Goal: Complete application form

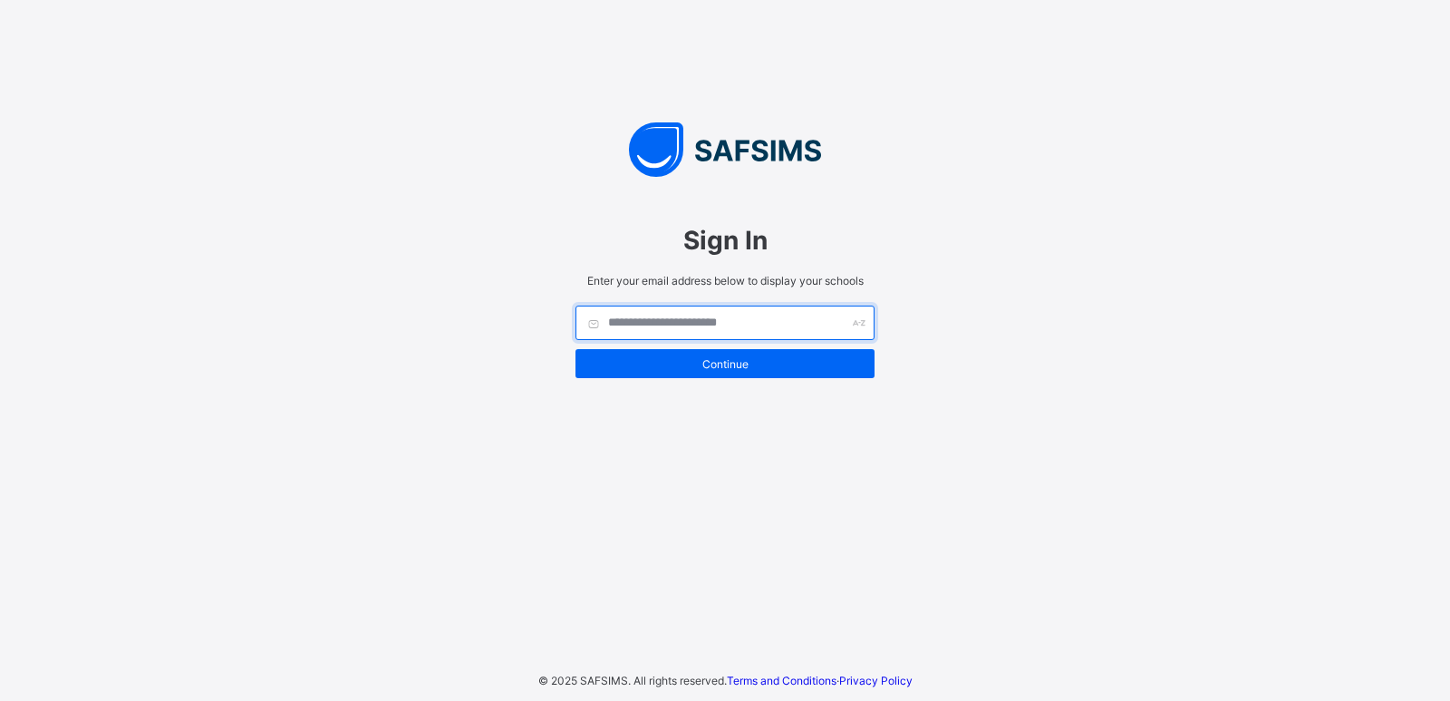
click at [674, 321] on input "text" at bounding box center [725, 322] width 299 height 34
type input "*"
type input "**********"
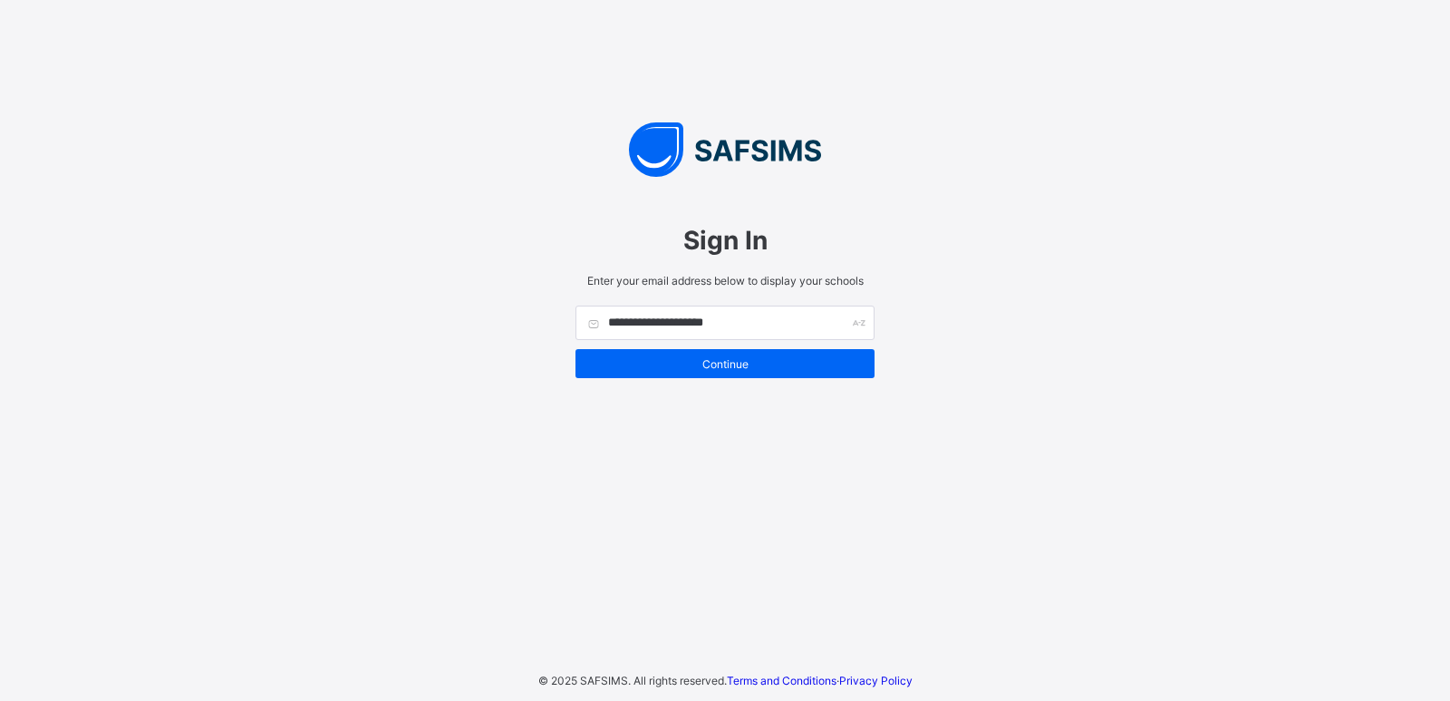
type input "**********"
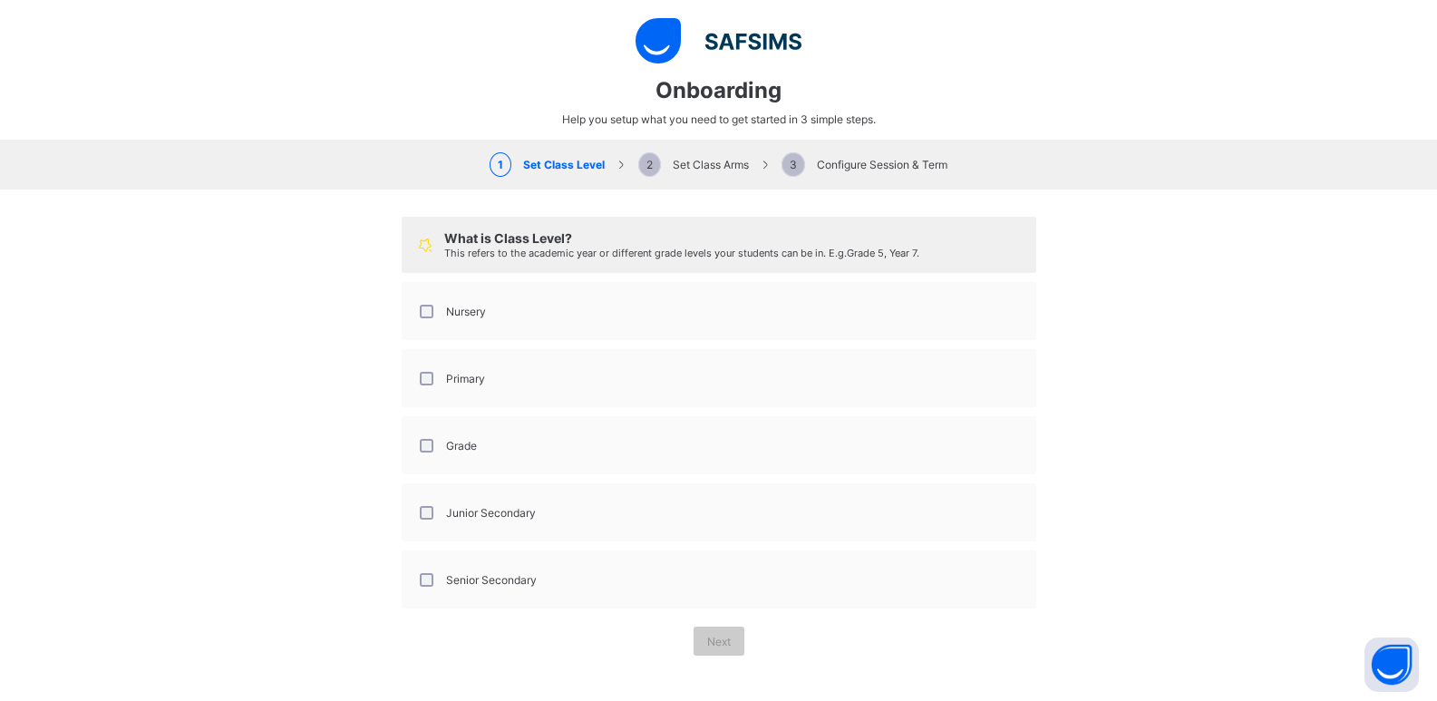
select select "**"
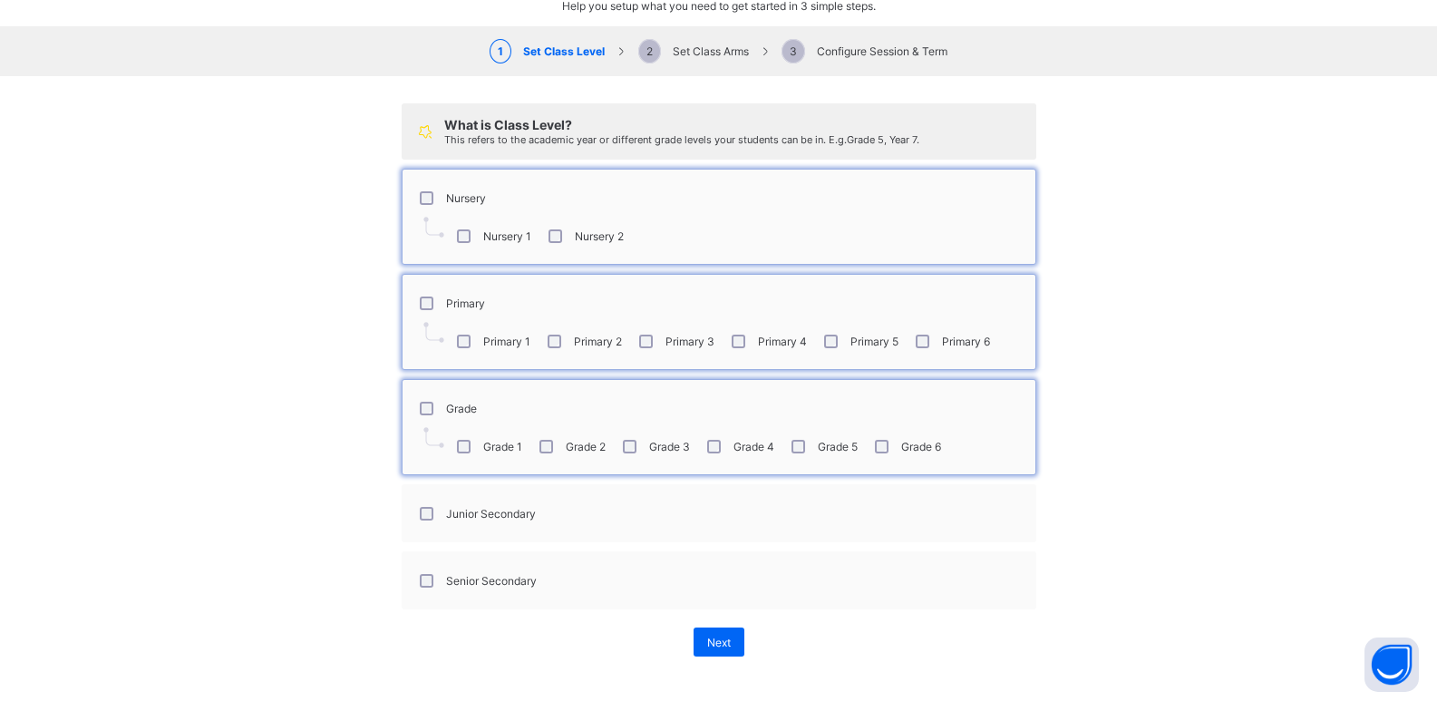
scroll to position [114, 0]
click at [421, 503] on div "Junior Secondary" at bounding box center [476, 512] width 129 height 38
click at [678, 50] on span "2 Set Class Arms" at bounding box center [693, 51] width 111 height 14
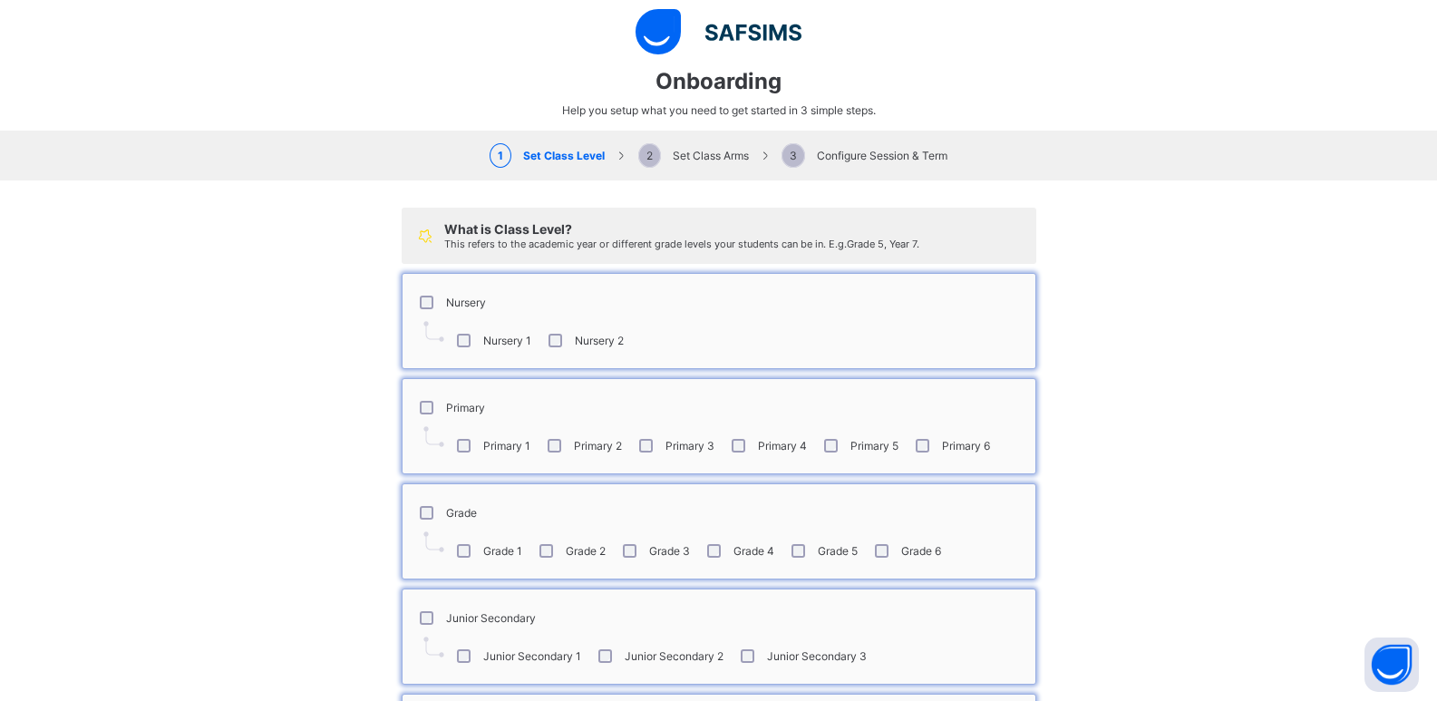
scroll to position [0, 0]
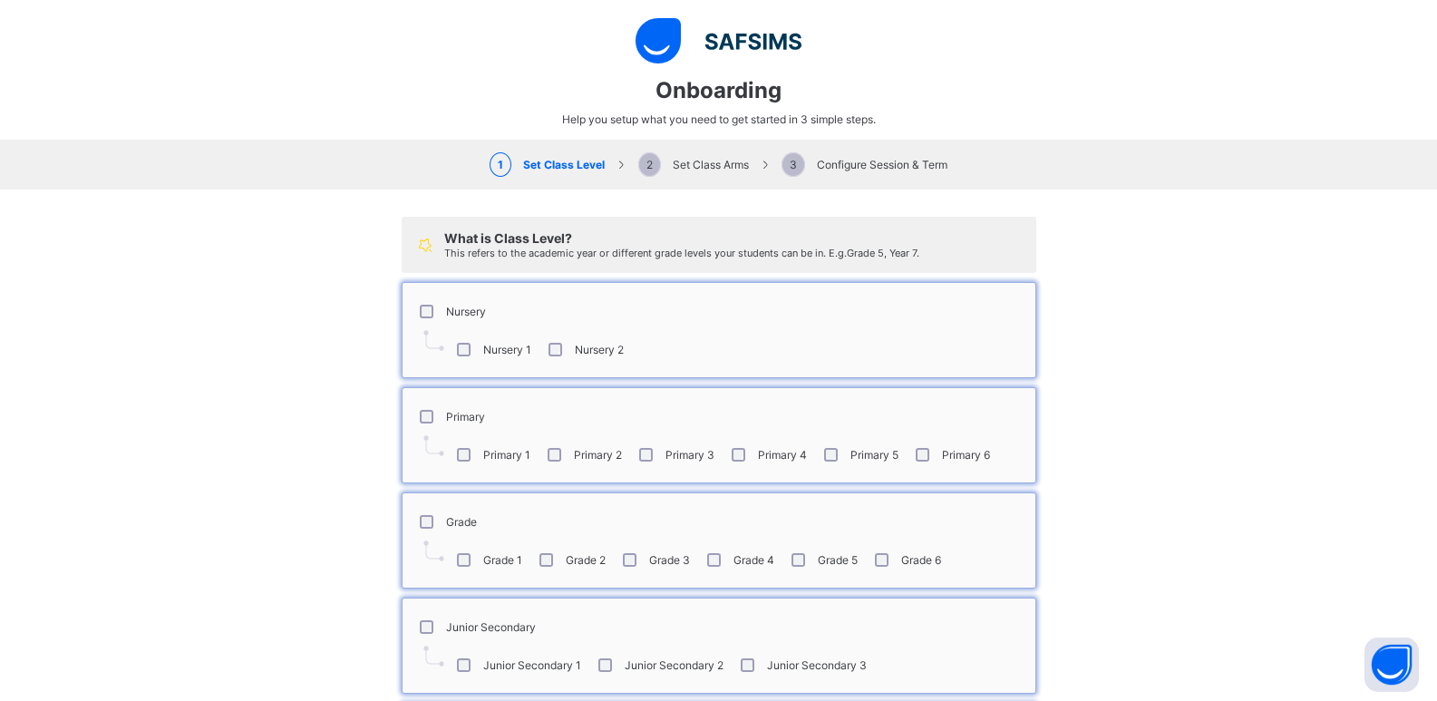
click at [693, 163] on span "2 Set Class Arms" at bounding box center [693, 165] width 111 height 14
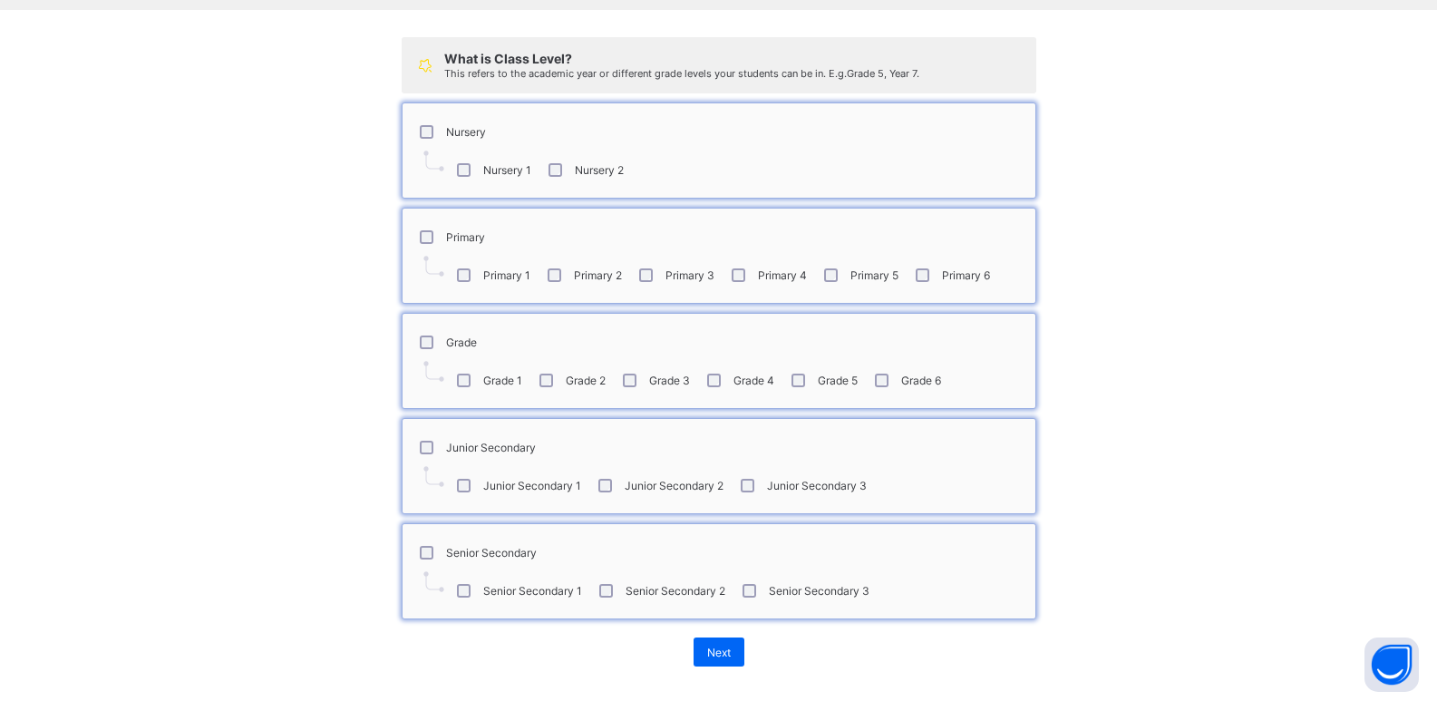
scroll to position [190, 0]
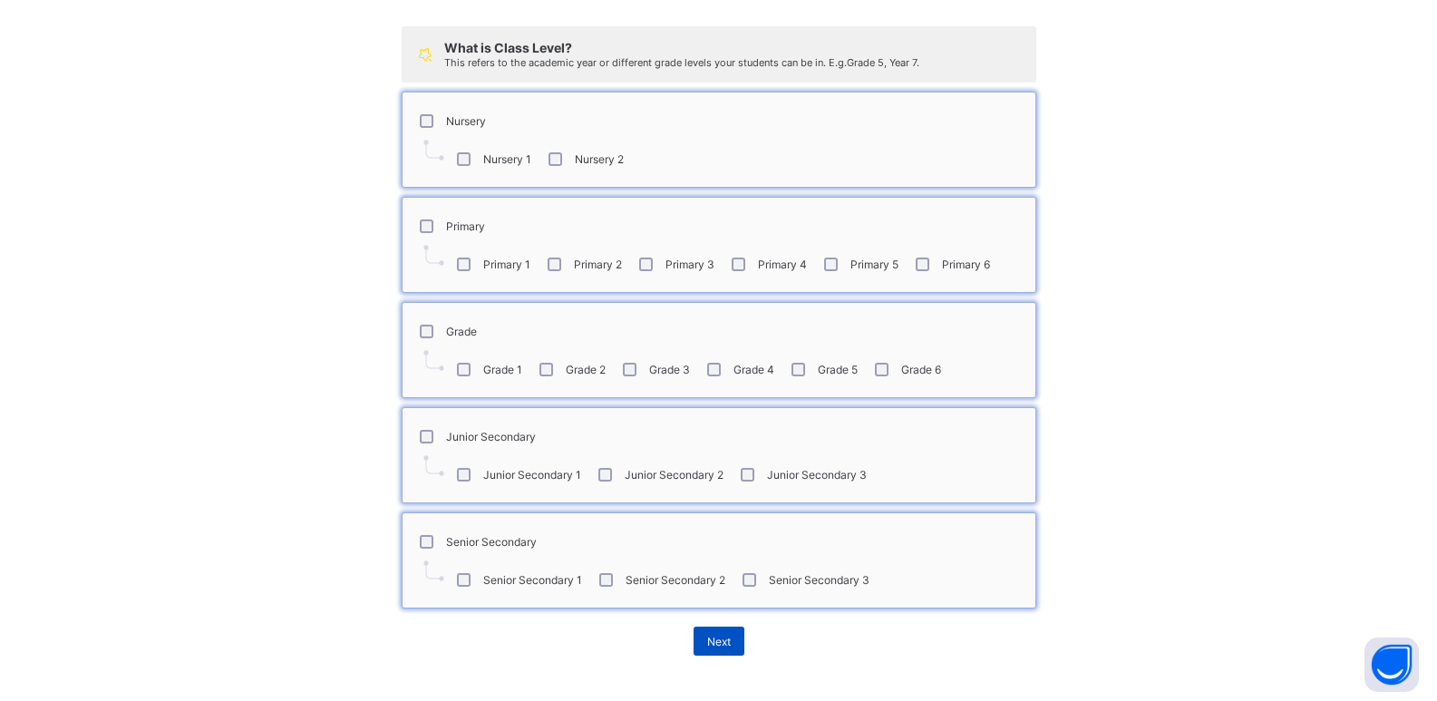
click at [716, 642] on span "Next" at bounding box center [719, 641] width 24 height 14
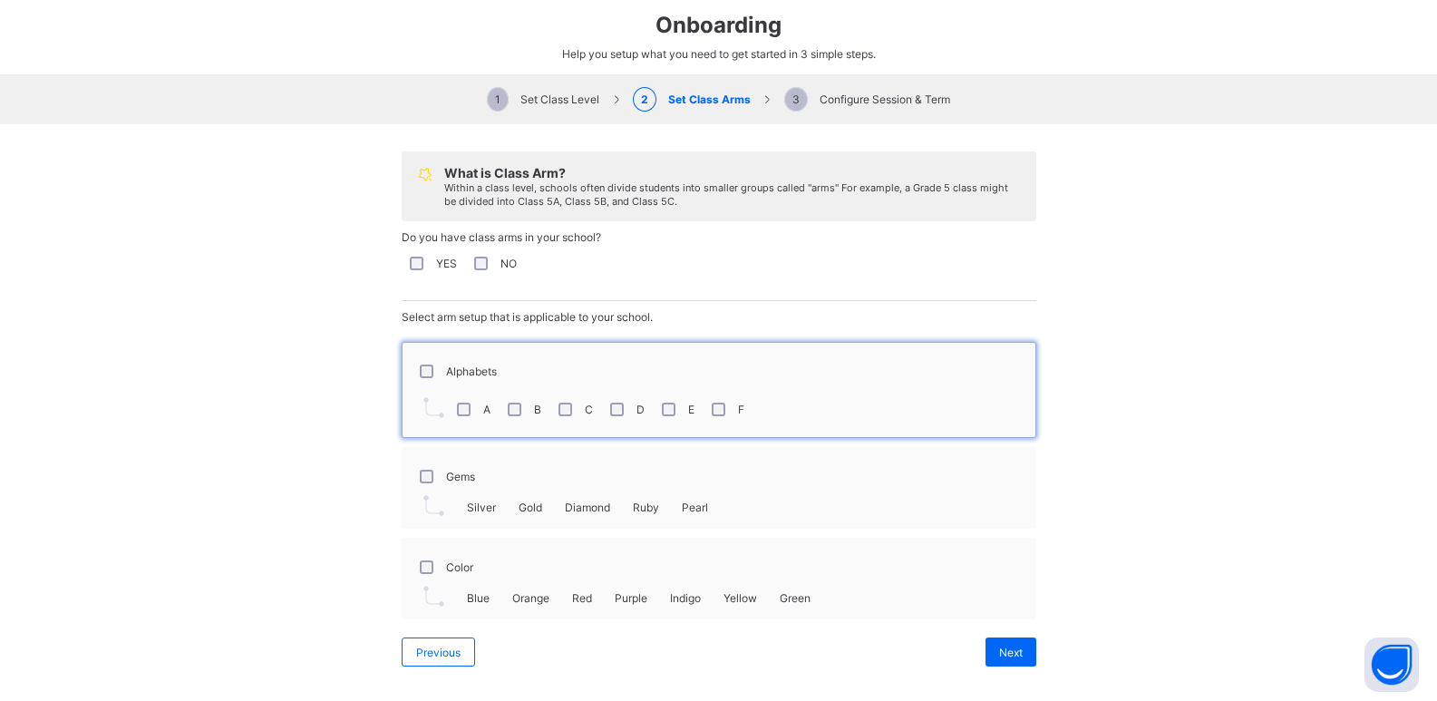
scroll to position [76, 0]
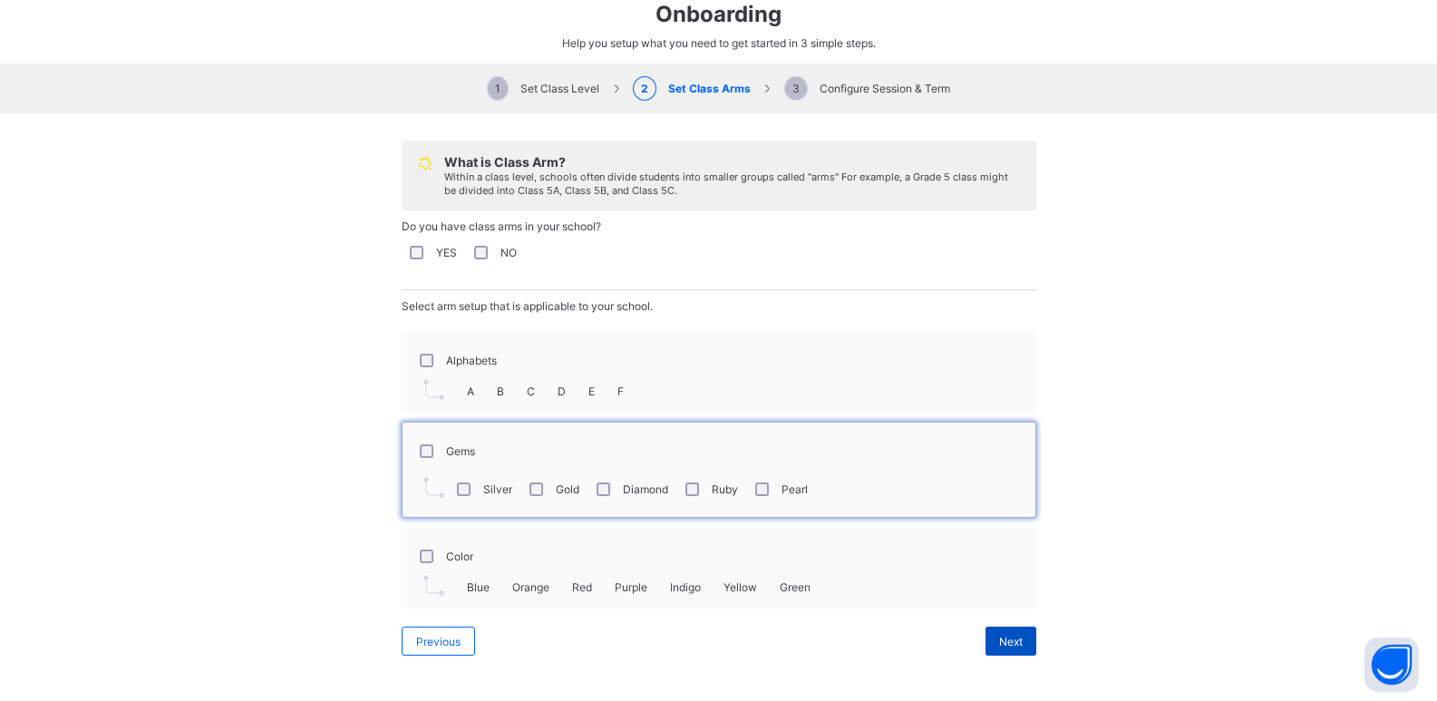
click at [1012, 648] on div "Next" at bounding box center [1010, 640] width 51 height 29
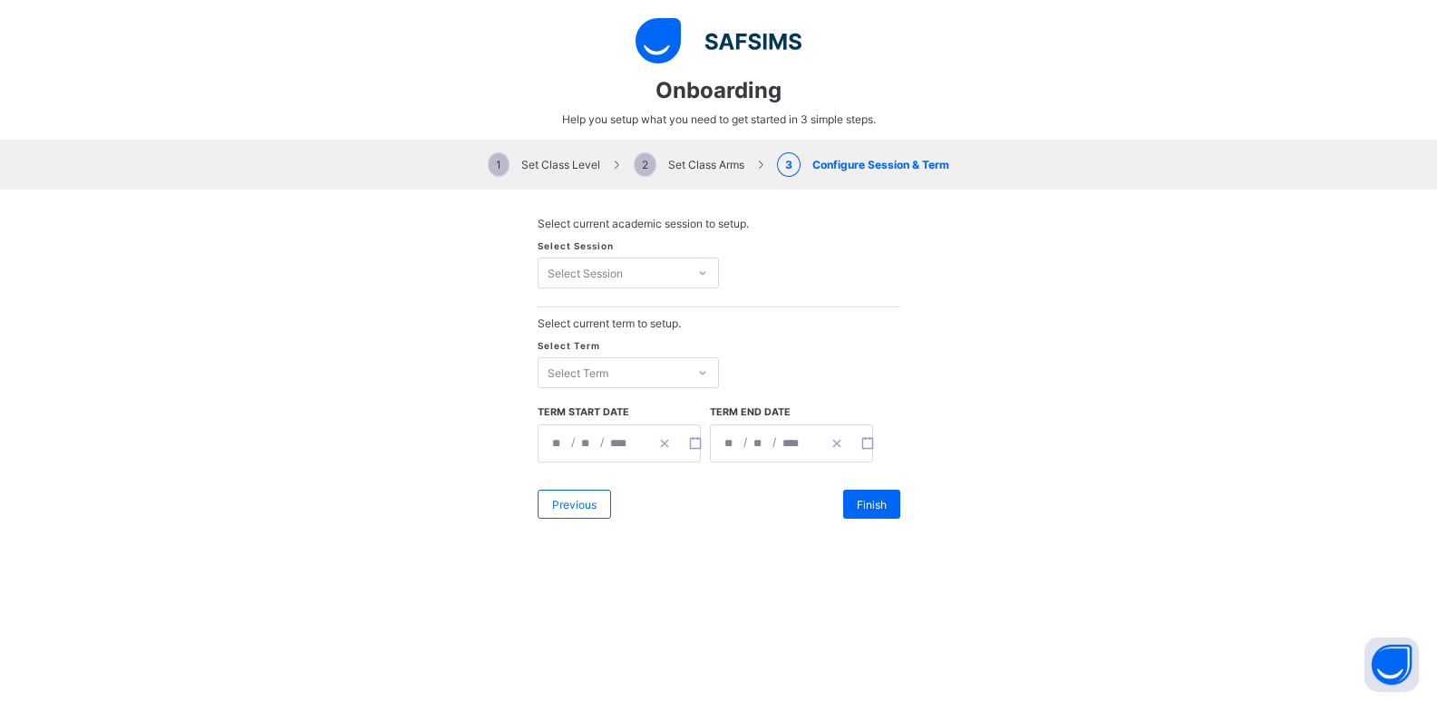
scroll to position [0, 0]
click at [689, 267] on div at bounding box center [702, 272] width 27 height 25
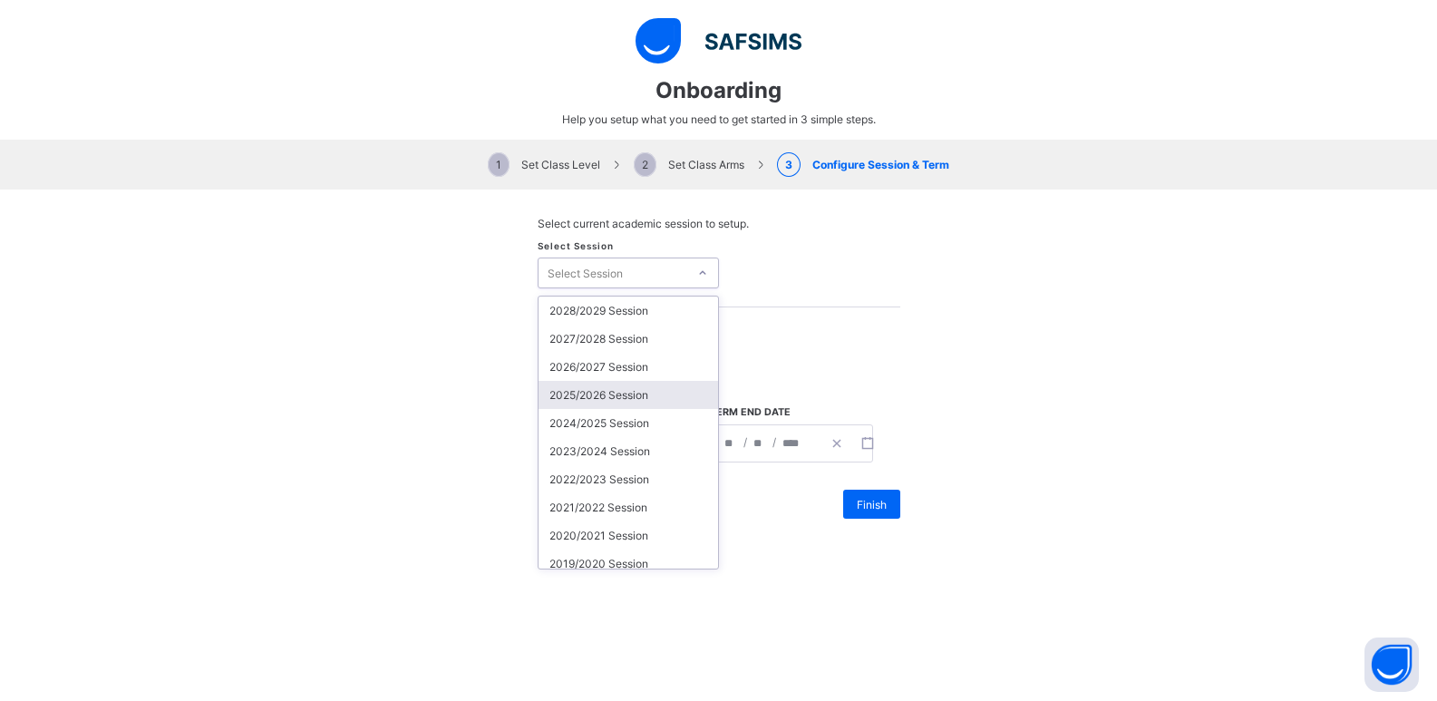
click at [628, 400] on div "2025/2026 Session" at bounding box center [627, 395] width 179 height 28
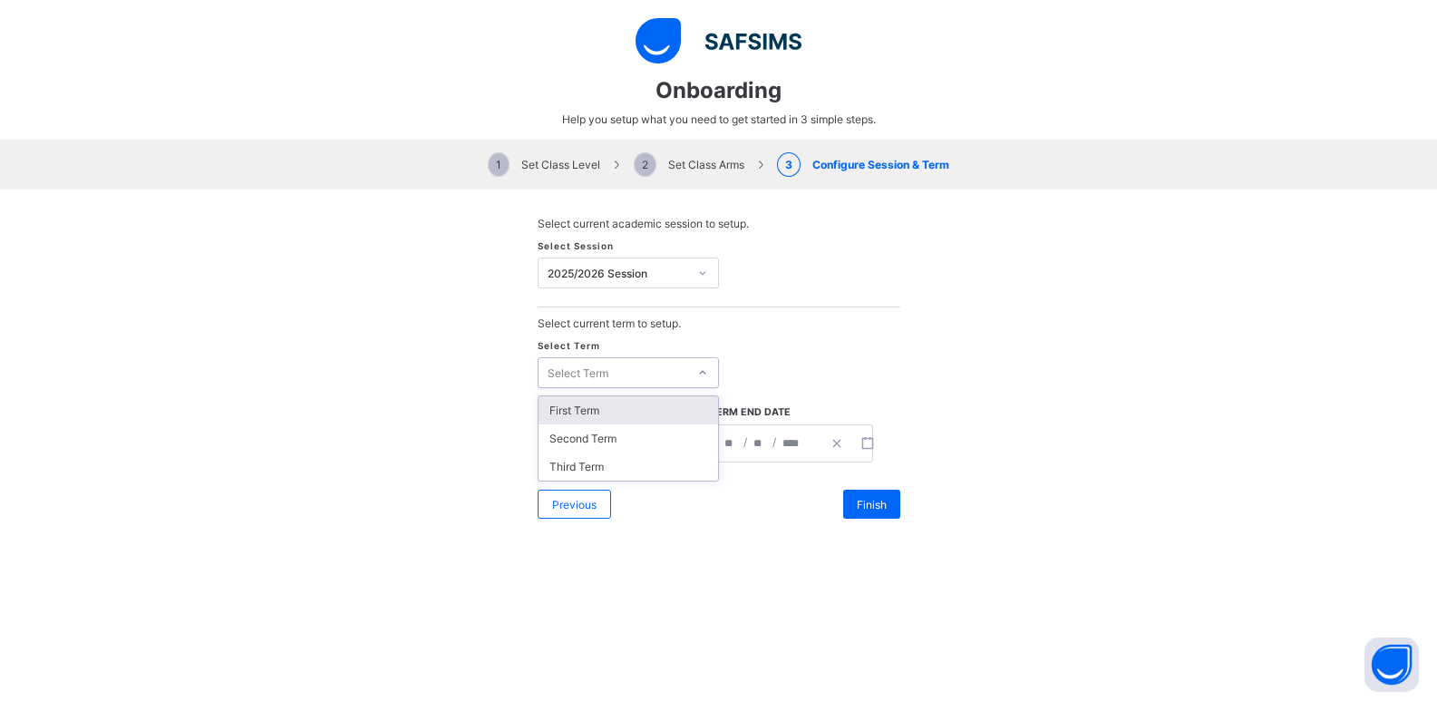
click at [616, 377] on div "Select Term" at bounding box center [612, 372] width 149 height 25
click at [612, 411] on div "First Term" at bounding box center [627, 410] width 179 height 28
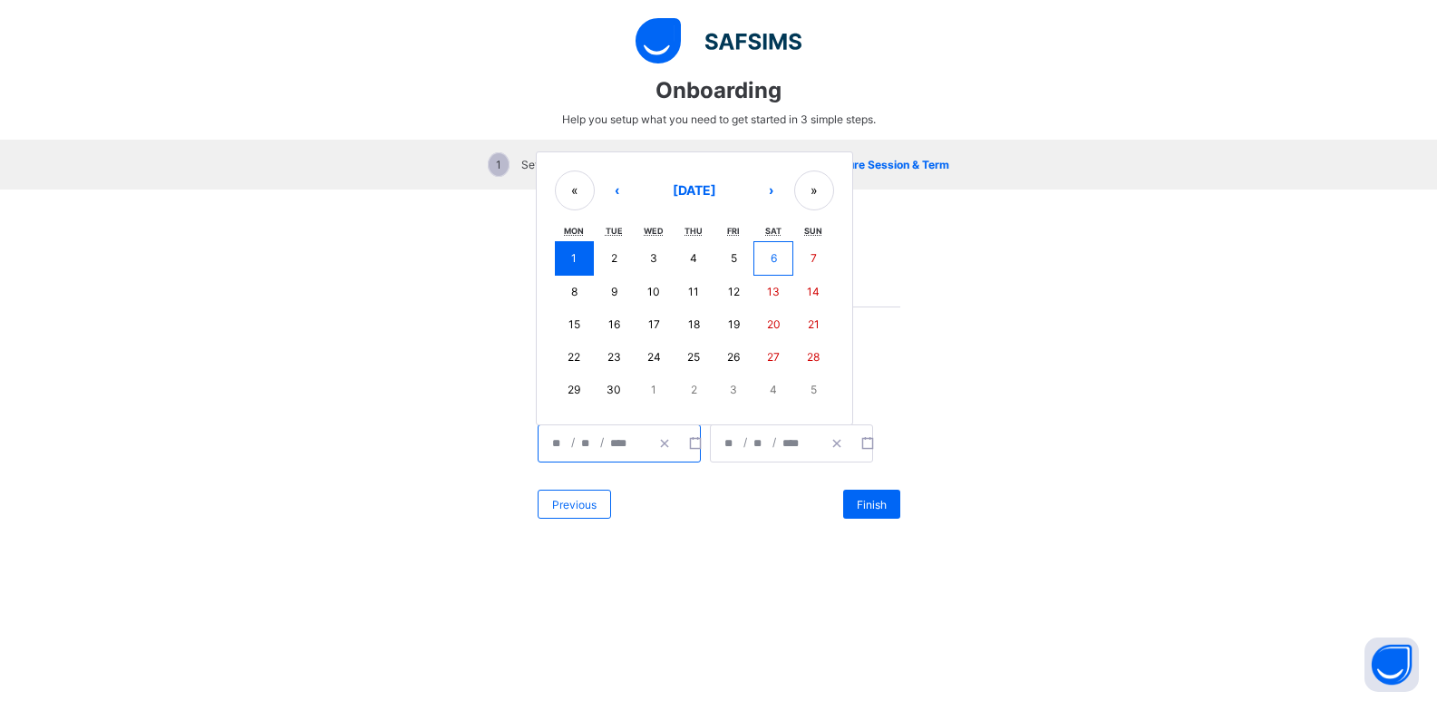
click at [555, 451] on input "*" at bounding box center [558, 443] width 15 height 36
click at [572, 288] on button "8" at bounding box center [575, 292] width 40 height 33
type input "**********"
type input "*"
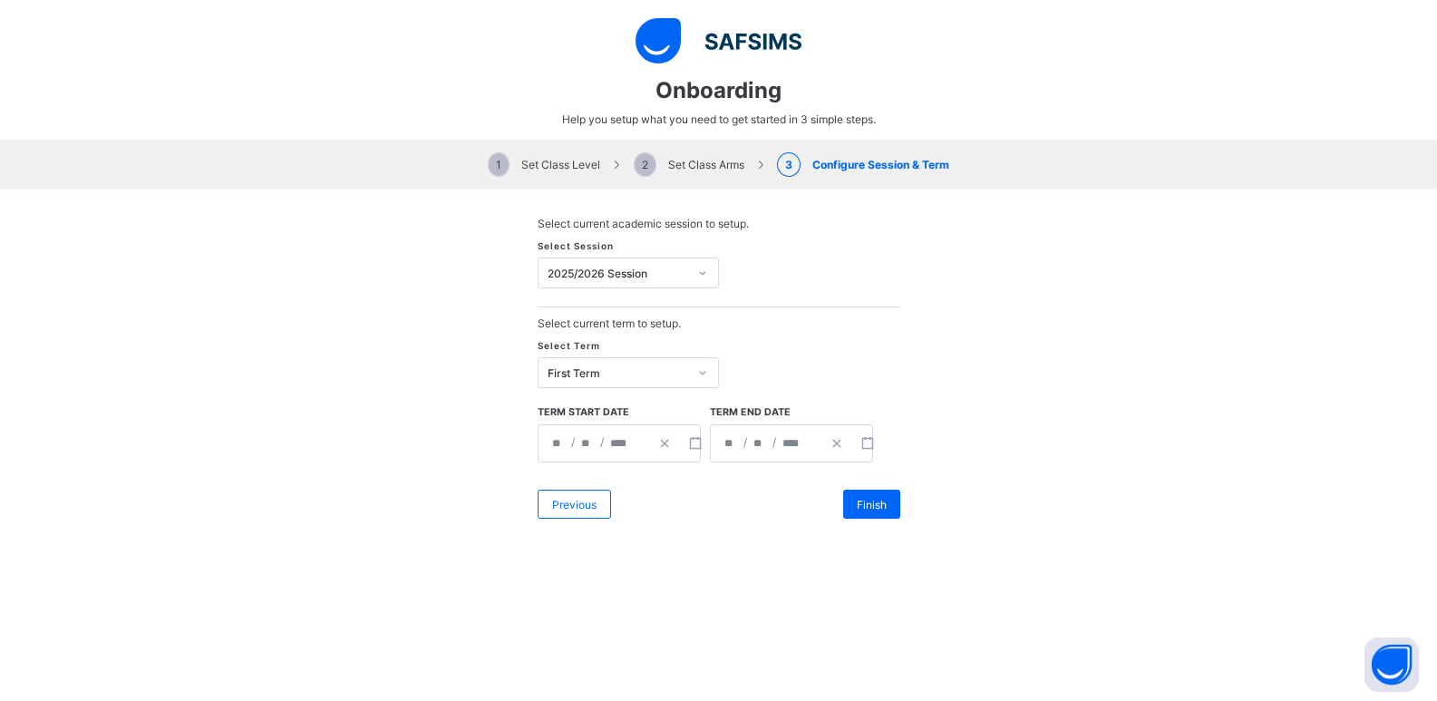
click at [598, 443] on span "/" at bounding box center [601, 441] width 7 height 15
click at [725, 448] on input "**" at bounding box center [730, 443] width 15 height 36
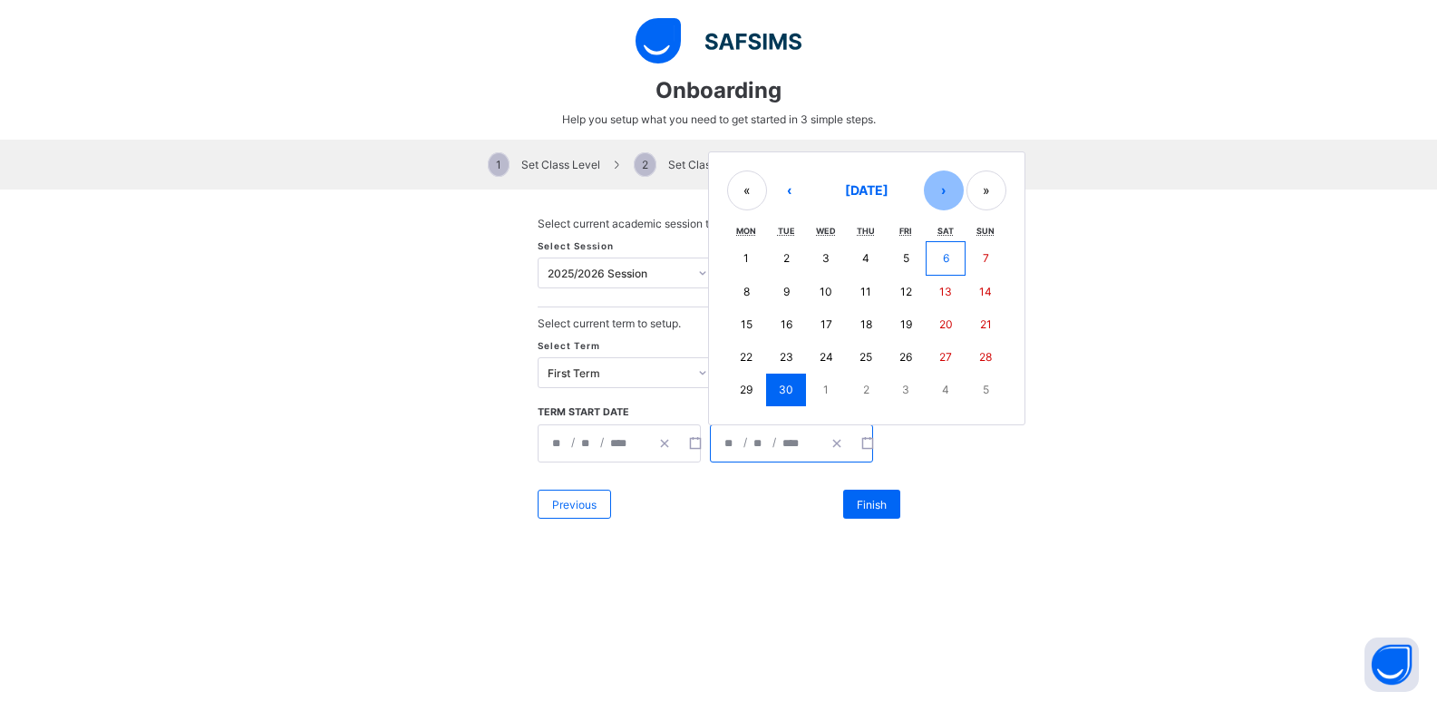
click at [941, 179] on button "›" at bounding box center [944, 190] width 40 height 40
click at [941, 179] on button "›" at bounding box center [944, 192] width 40 height 40
click at [819, 388] on abbr "31" at bounding box center [825, 389] width 13 height 14
type input "**********"
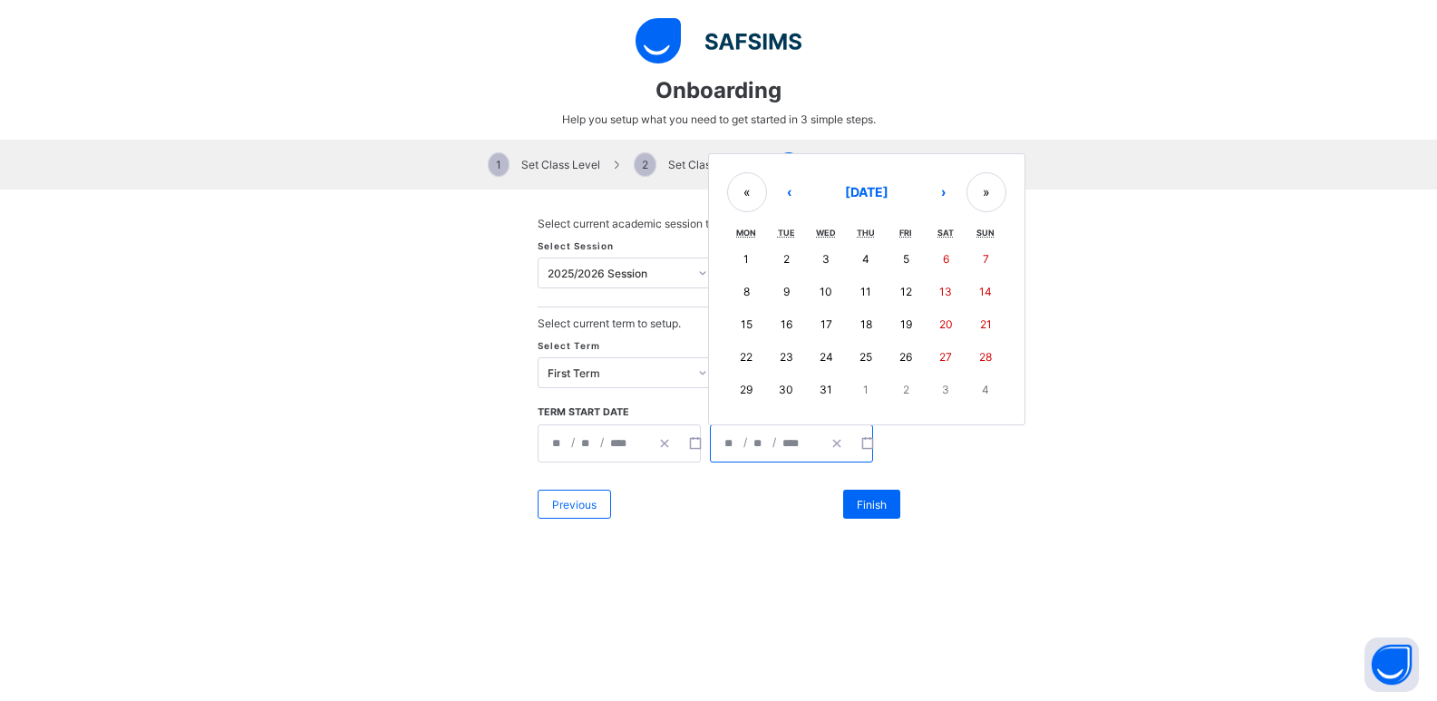
type input "**"
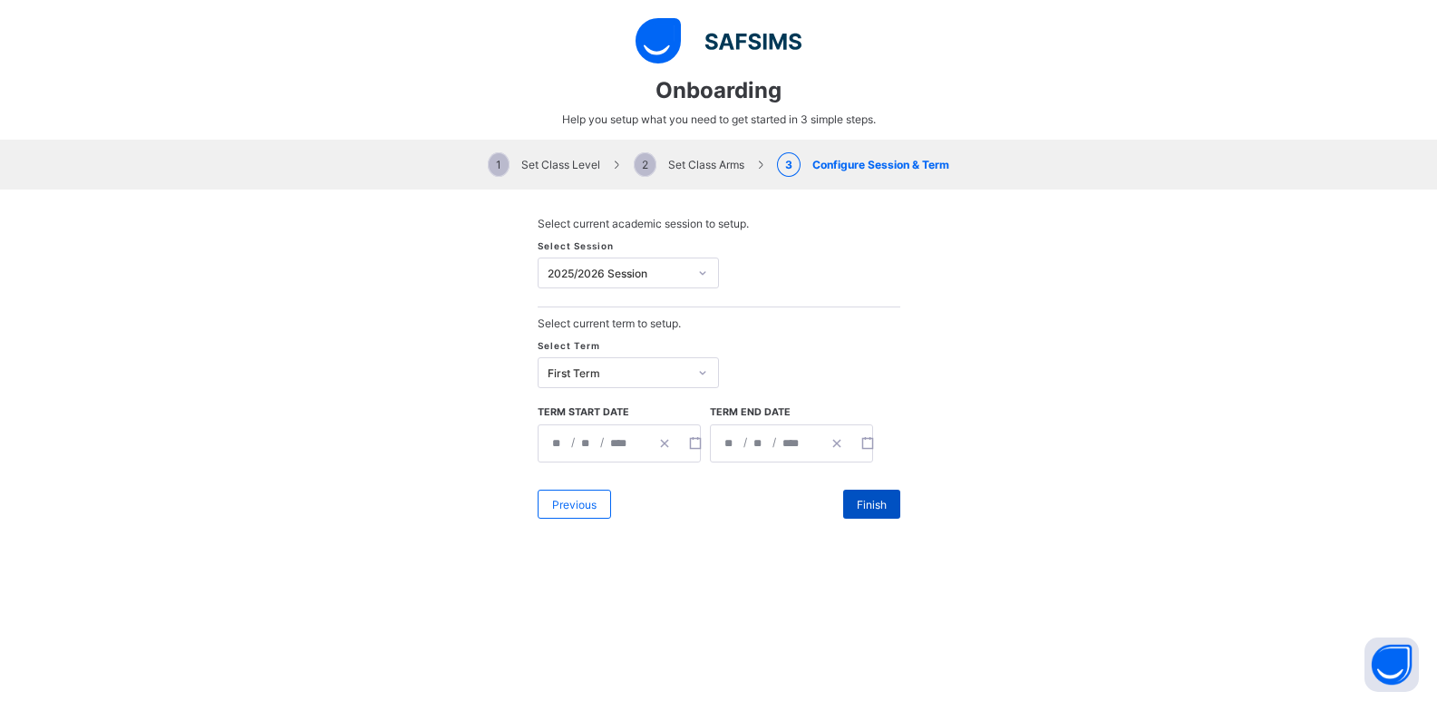
click at [859, 512] on div "Finish" at bounding box center [871, 503] width 57 height 29
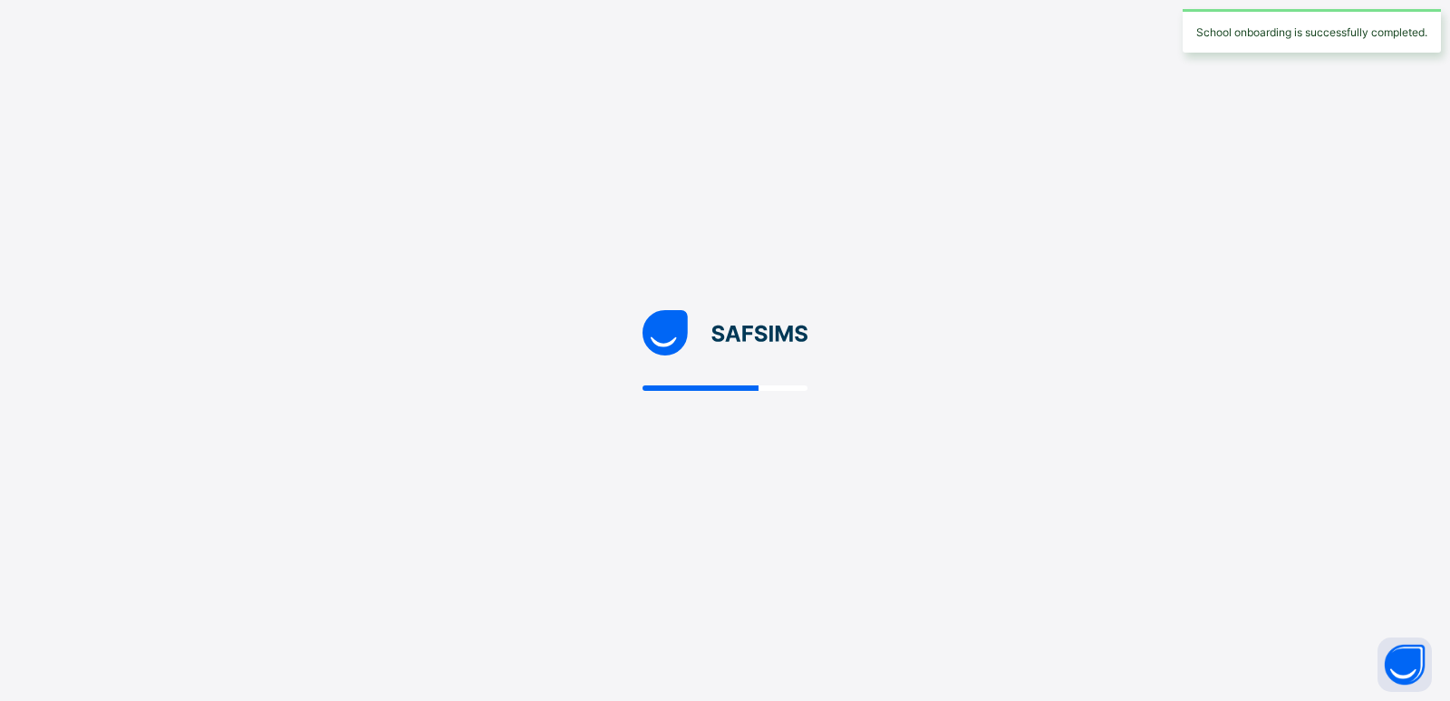
select select "**"
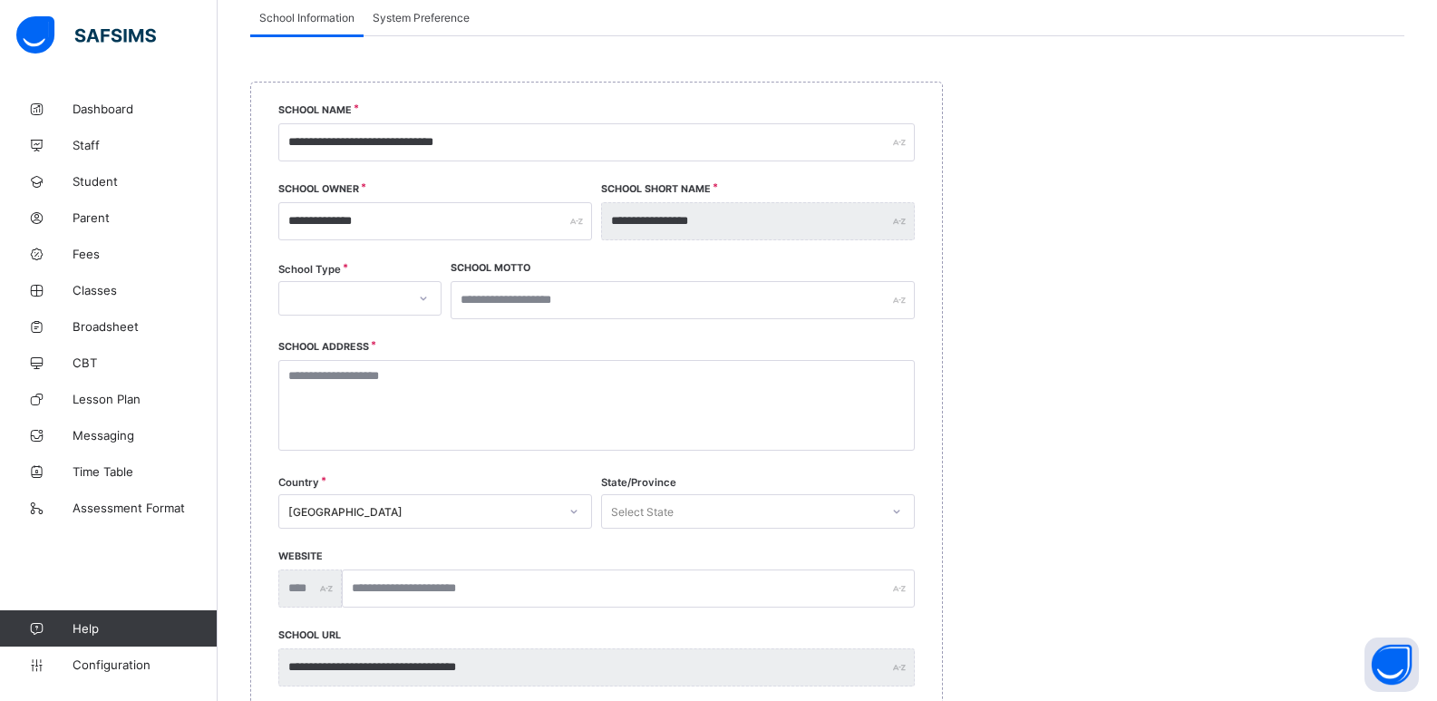
scroll to position [188, 0]
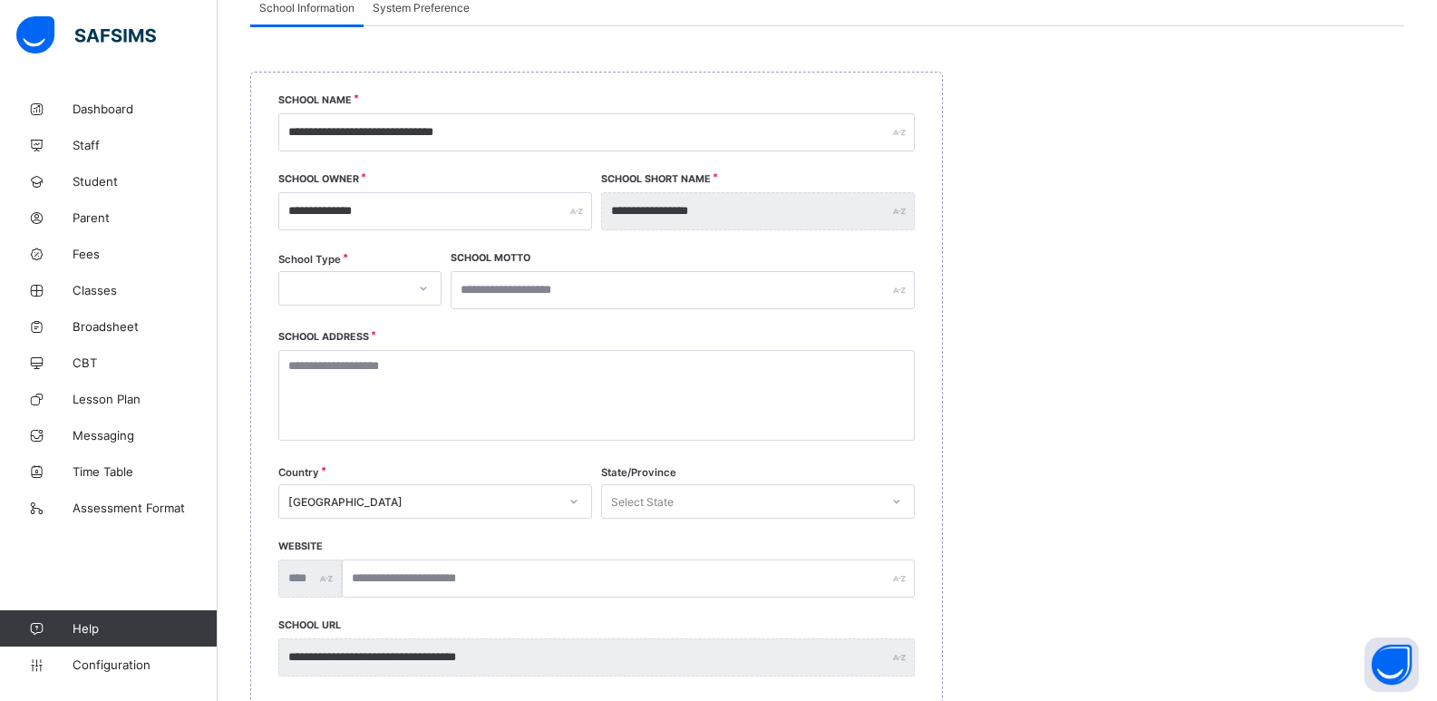
click at [421, 287] on icon at bounding box center [423, 288] width 11 height 18
click at [386, 319] on div "PRIVATE" at bounding box center [359, 328] width 161 height 28
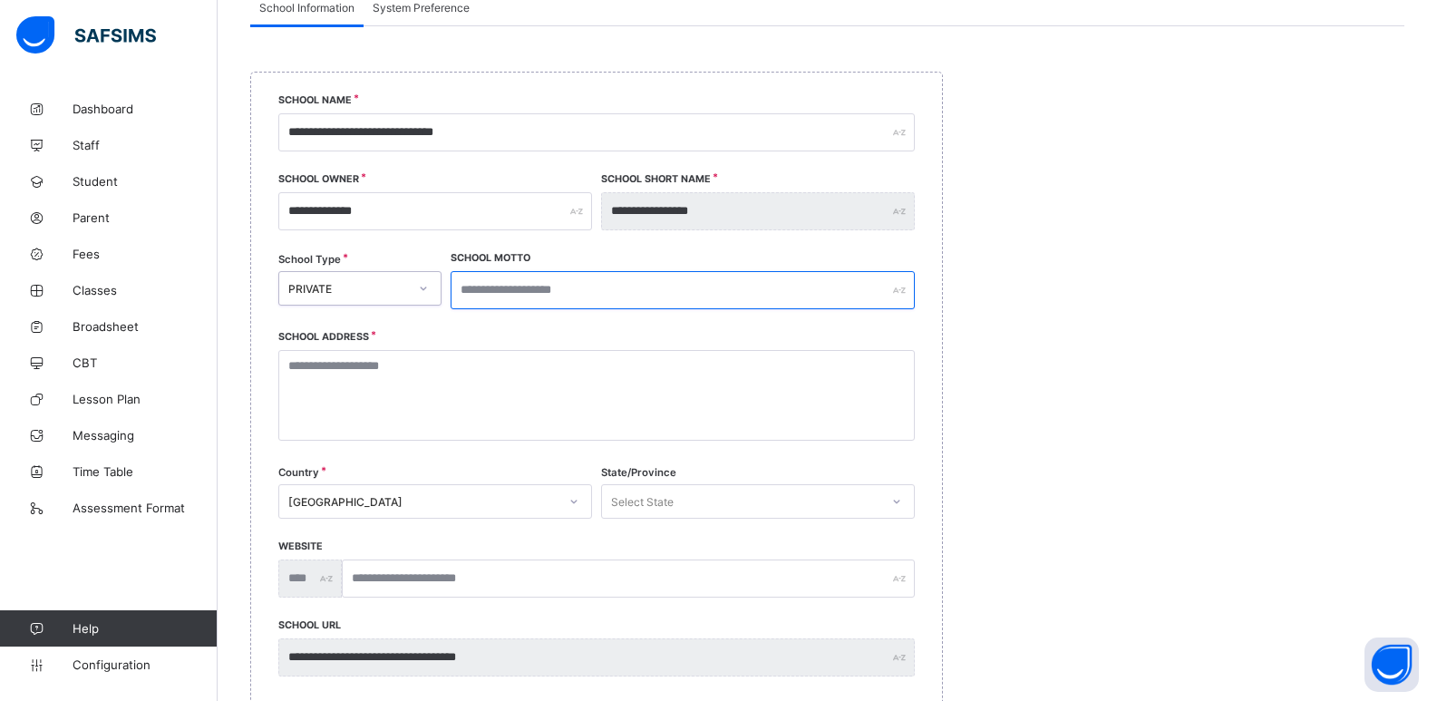
click at [535, 299] on input "text" at bounding box center [682, 290] width 464 height 38
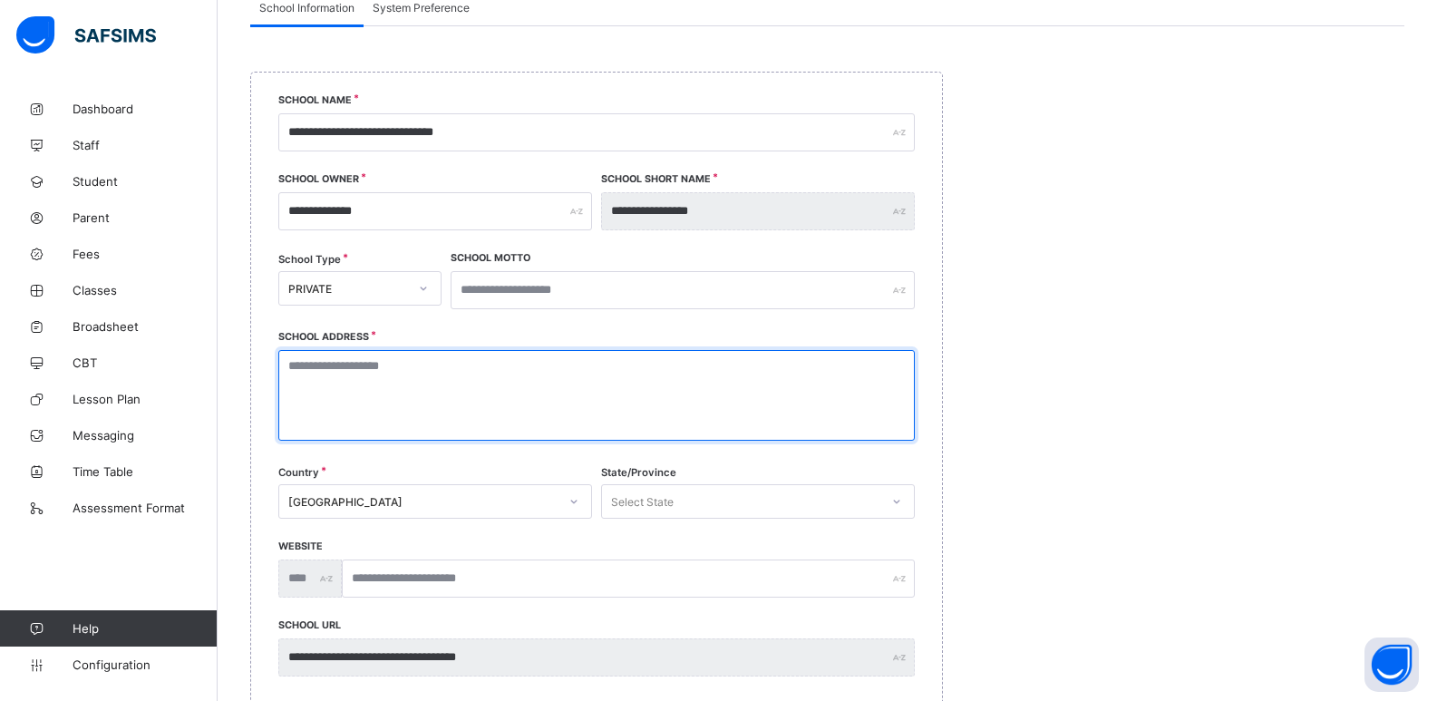
click at [348, 391] on textarea at bounding box center [596, 395] width 636 height 91
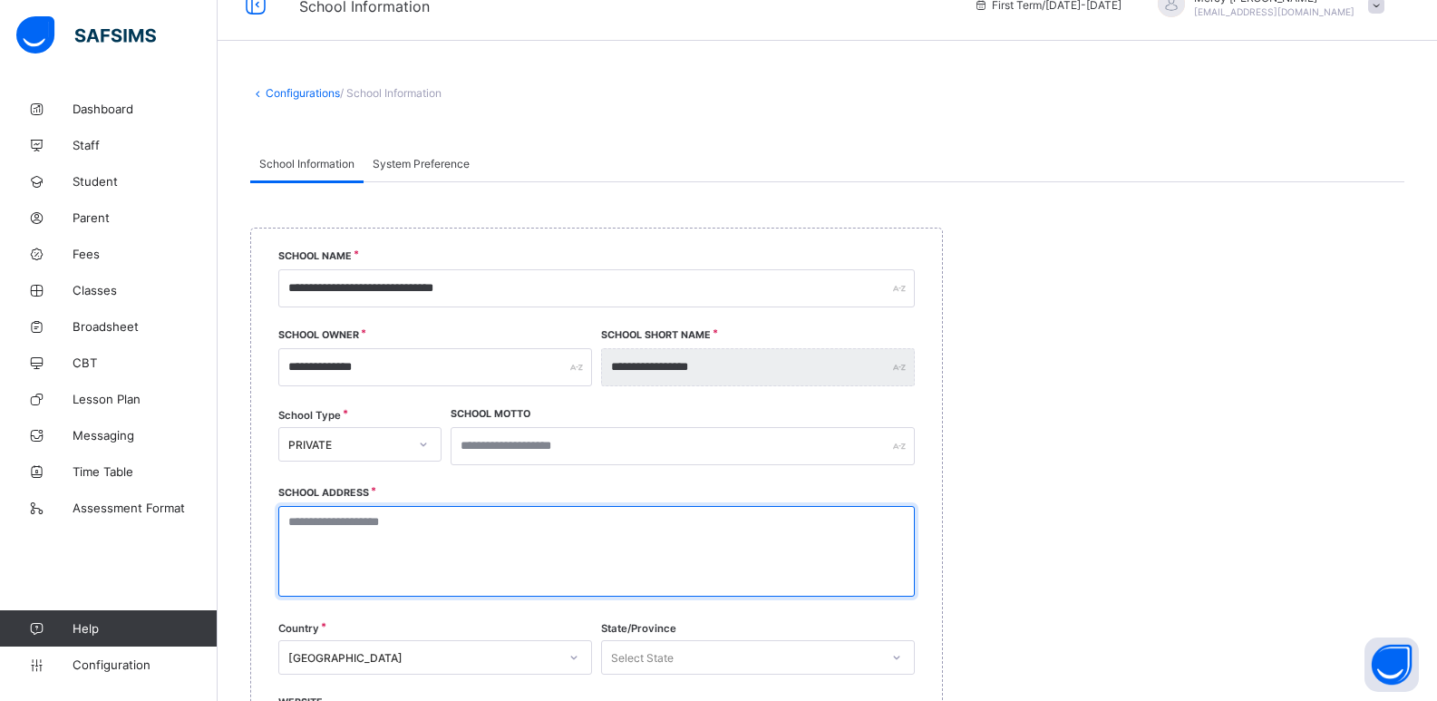
scroll to position [0, 0]
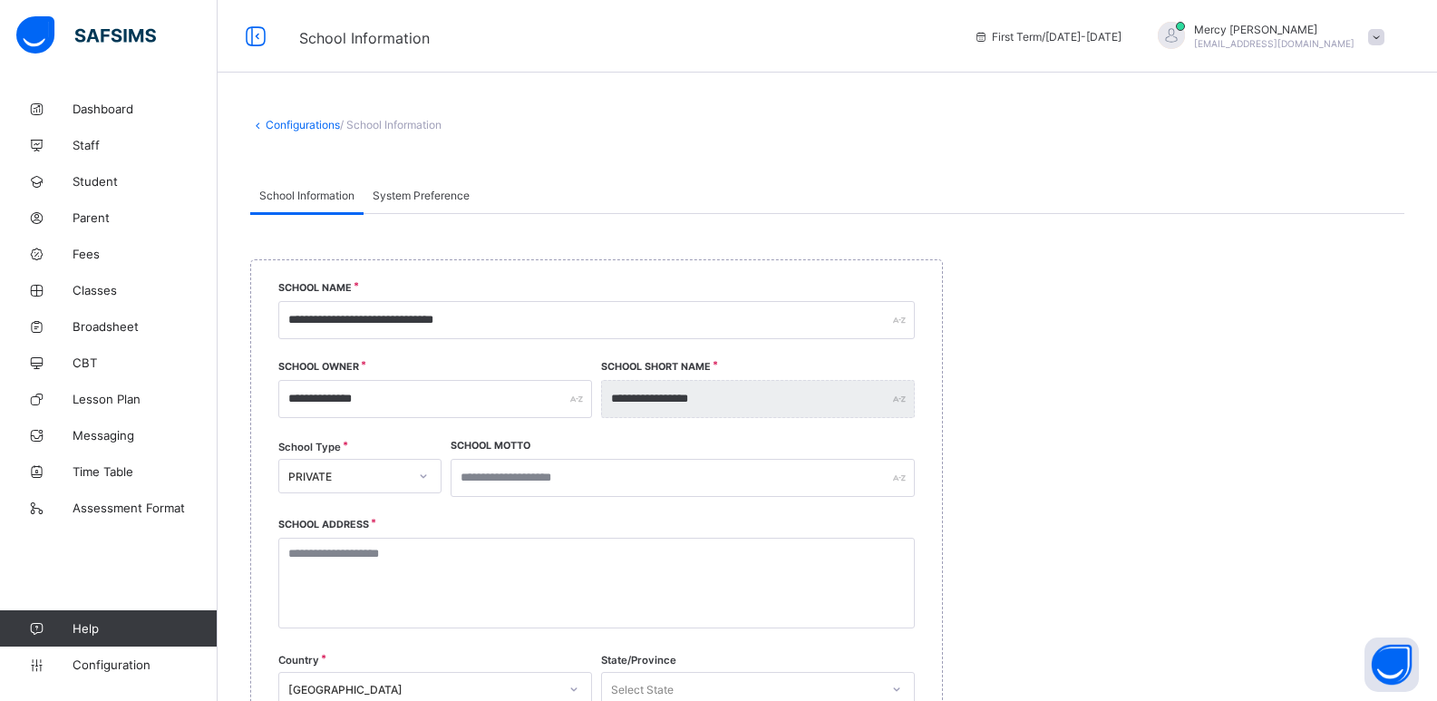
click at [417, 194] on span "System Preference" at bounding box center [421, 196] width 97 height 14
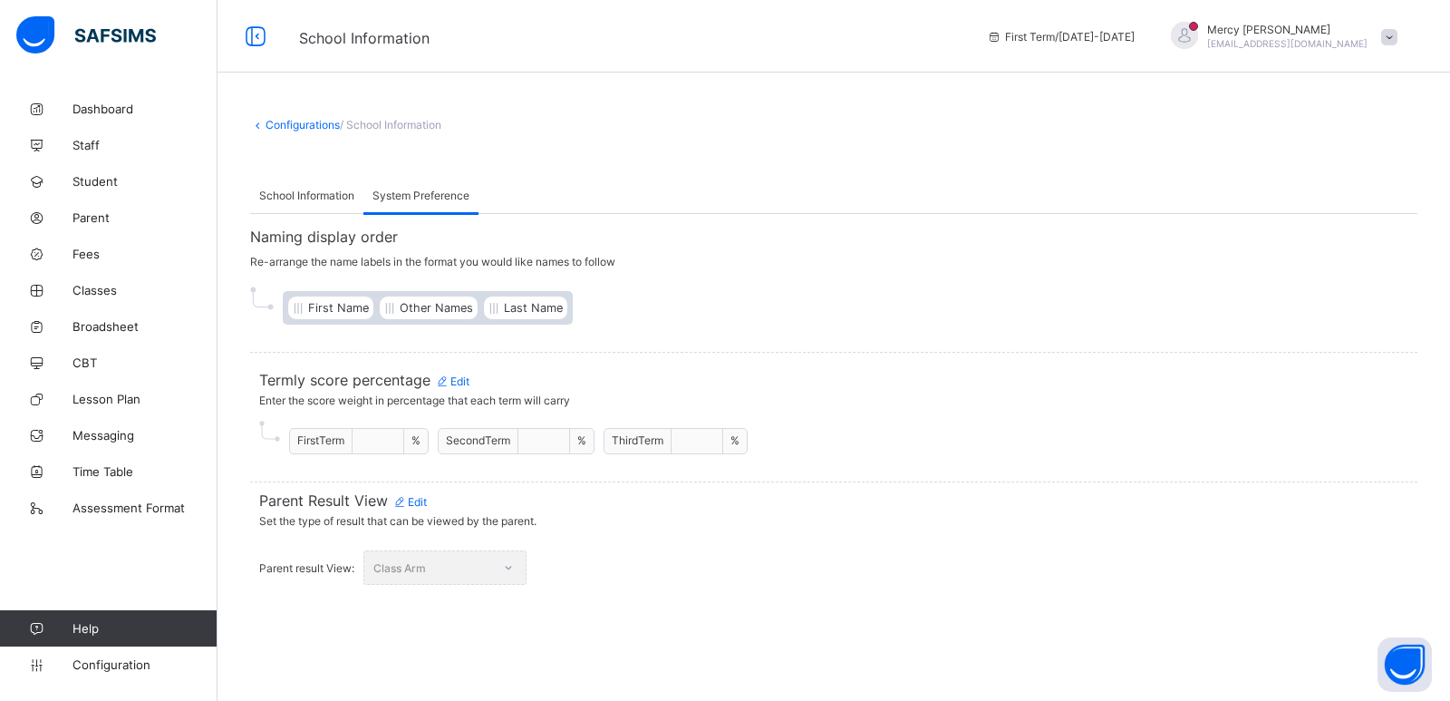
click at [420, 441] on span "%" at bounding box center [416, 440] width 9 height 14
click at [458, 381] on span "Edit" at bounding box center [452, 381] width 34 height 14
click at [388, 441] on input "**" at bounding box center [378, 441] width 36 height 15
type input "*"
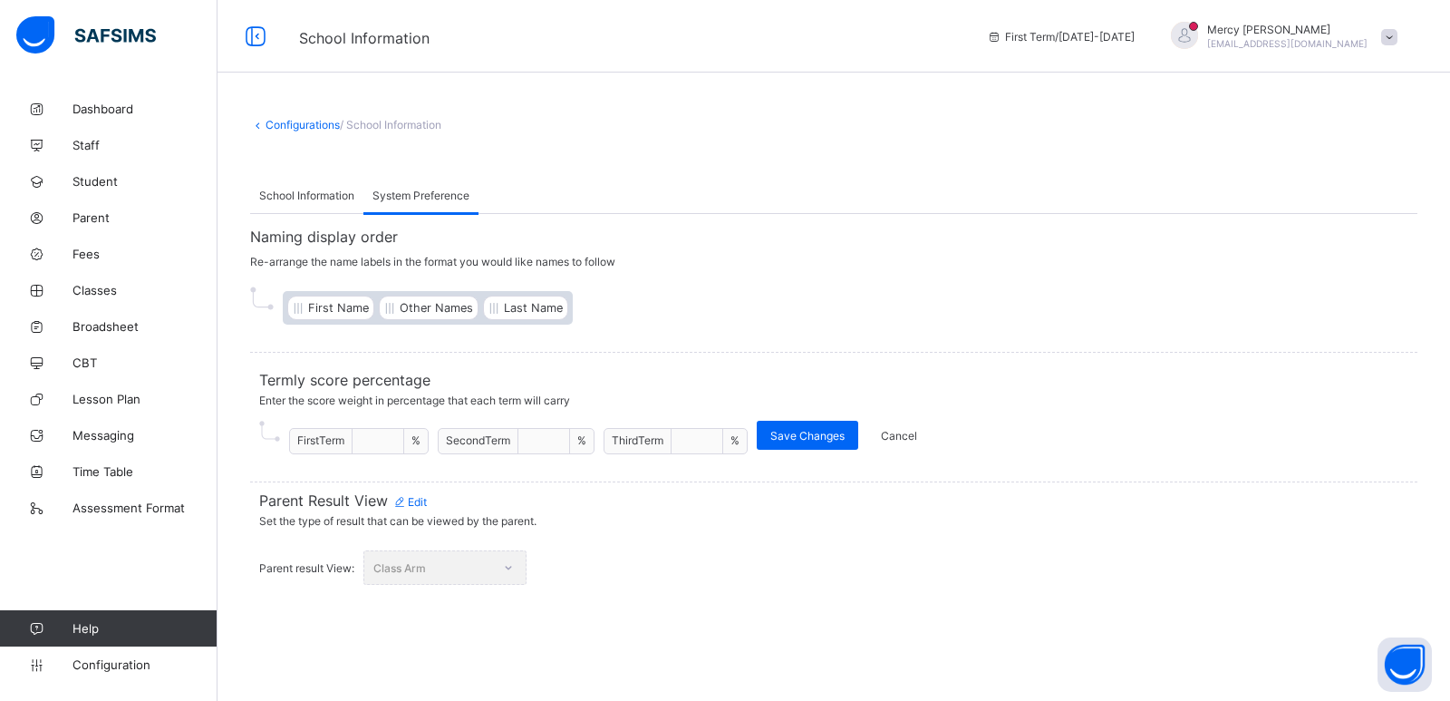
type input "***"
click at [802, 431] on span "Save Changes" at bounding box center [807, 436] width 74 height 14
click at [424, 510] on span "Set the type of result that can be viewed by the parent." at bounding box center [833, 520] width 1149 height 23
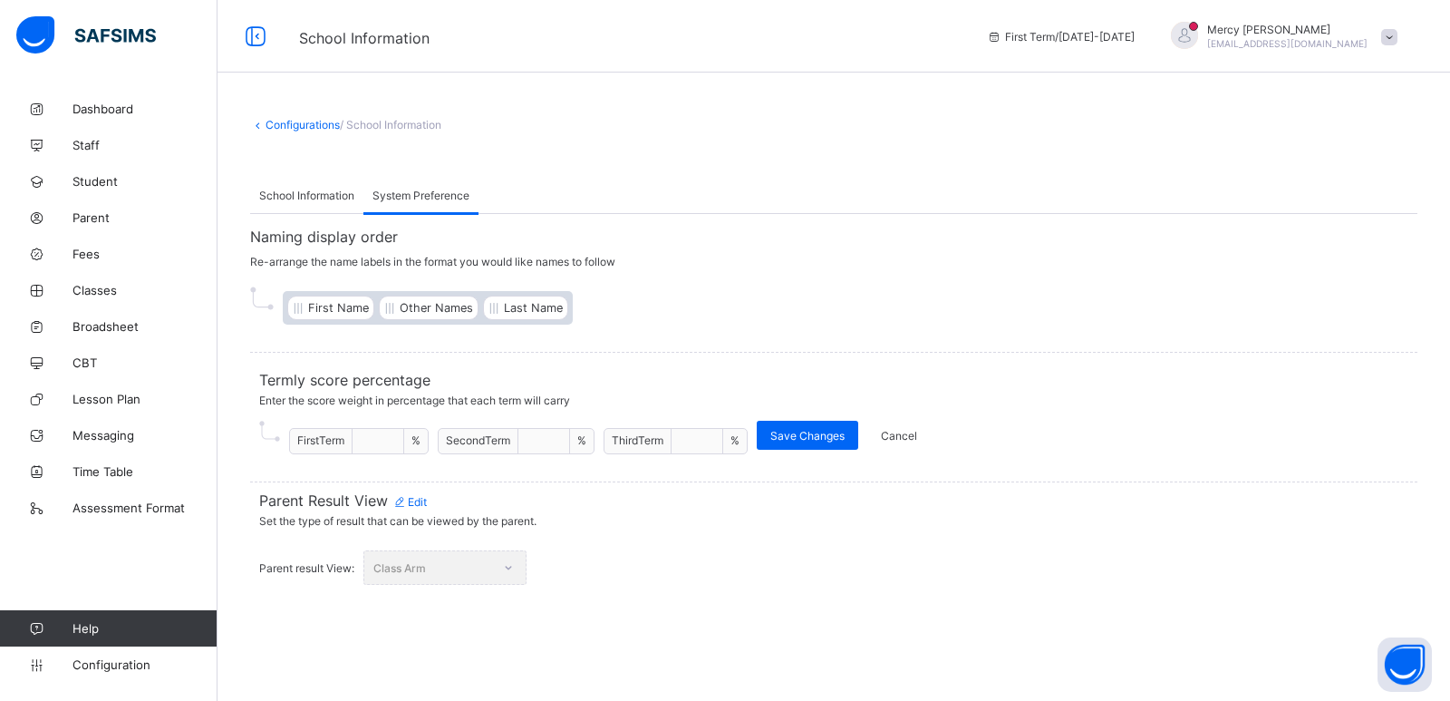
click at [420, 499] on span "Edit" at bounding box center [409, 502] width 34 height 14
click at [665, 567] on div at bounding box center [680, 567] width 34 height 33
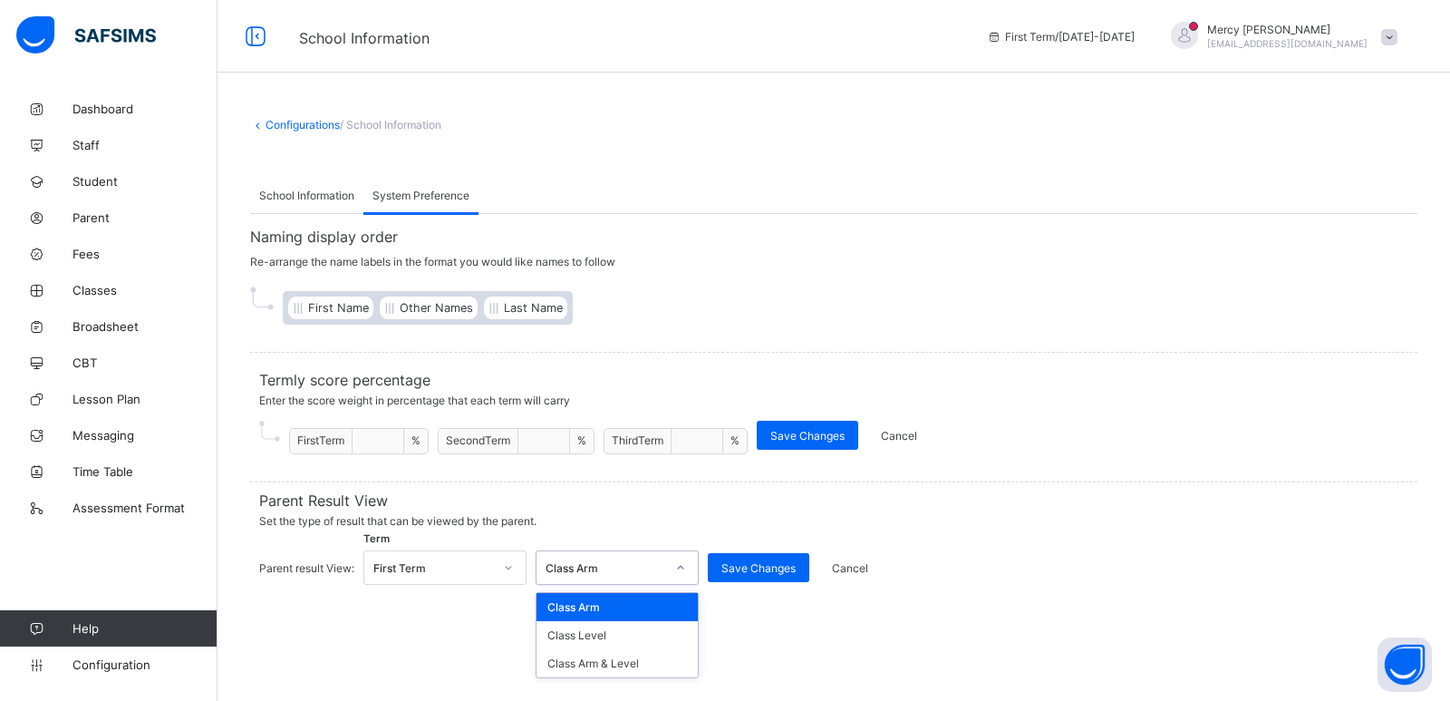
click at [665, 567] on div at bounding box center [680, 567] width 34 height 33
click at [479, 570] on div "First Term" at bounding box center [433, 568] width 120 height 14
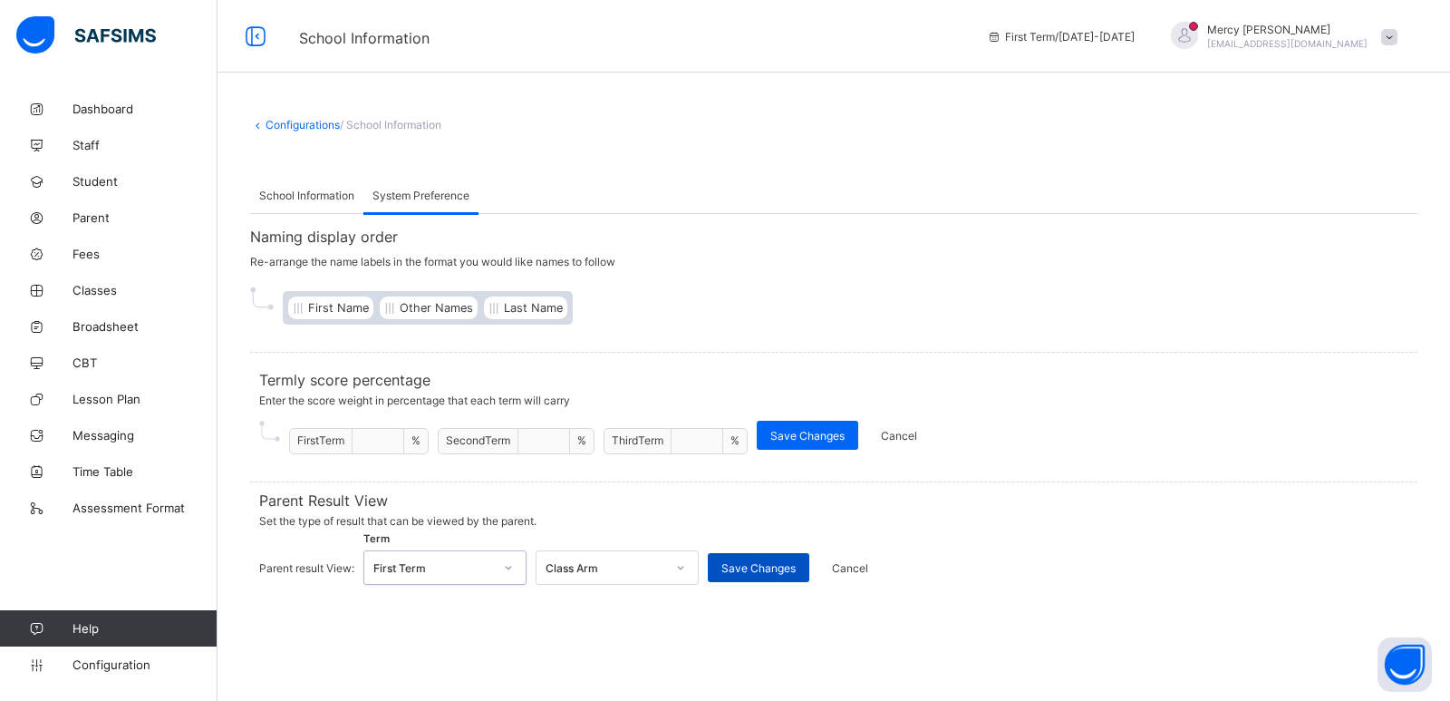
click at [768, 573] on span "Save Changes" at bounding box center [758, 568] width 74 height 14
click at [400, 123] on span "/ School Information" at bounding box center [391, 125] width 102 height 14
click at [105, 401] on span "Lesson Plan" at bounding box center [145, 399] width 145 height 15
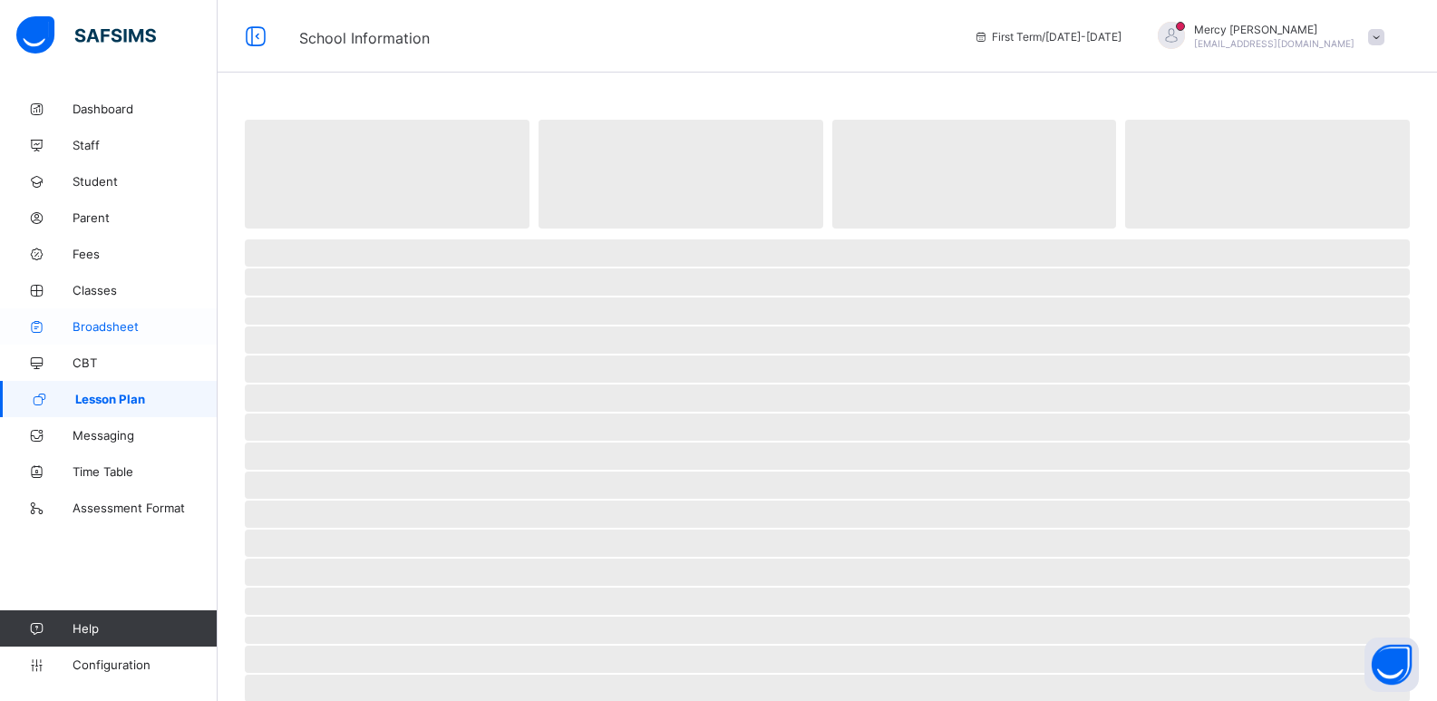
click at [139, 328] on span "Broadsheet" at bounding box center [145, 326] width 145 height 15
click at [150, 117] on link "Dashboard" at bounding box center [109, 109] width 218 height 36
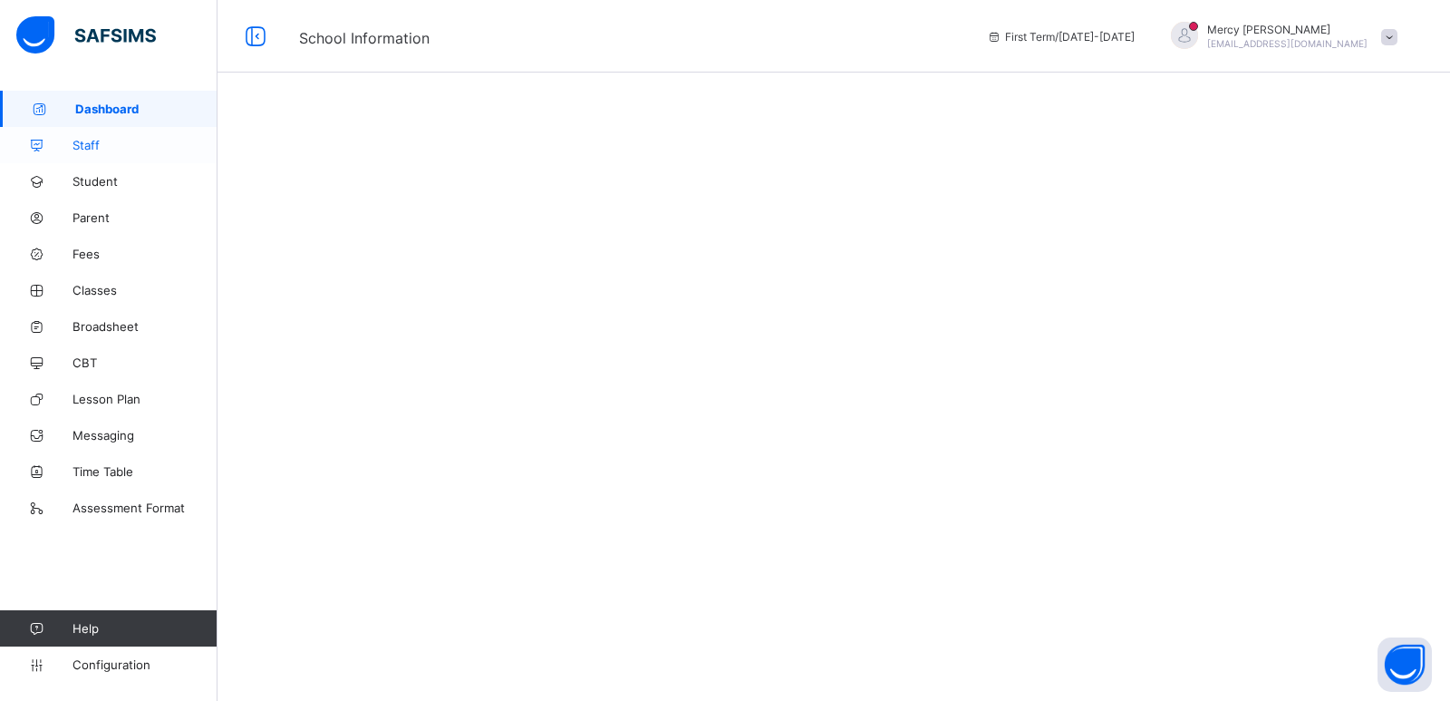
click at [121, 150] on span "Staff" at bounding box center [145, 145] width 145 height 15
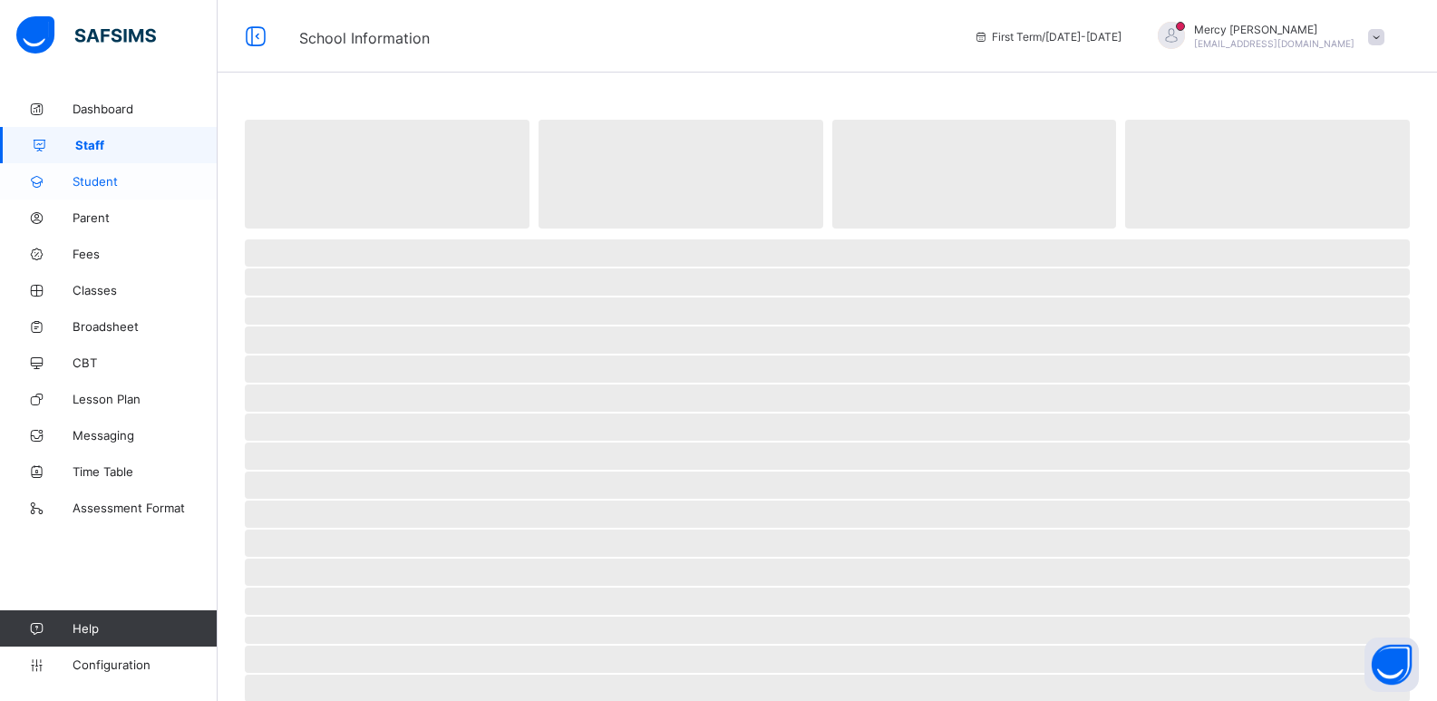
click at [108, 180] on span "Student" at bounding box center [145, 181] width 145 height 15
click at [140, 150] on span "Staff" at bounding box center [145, 145] width 145 height 15
